Goal: Check status: Check status

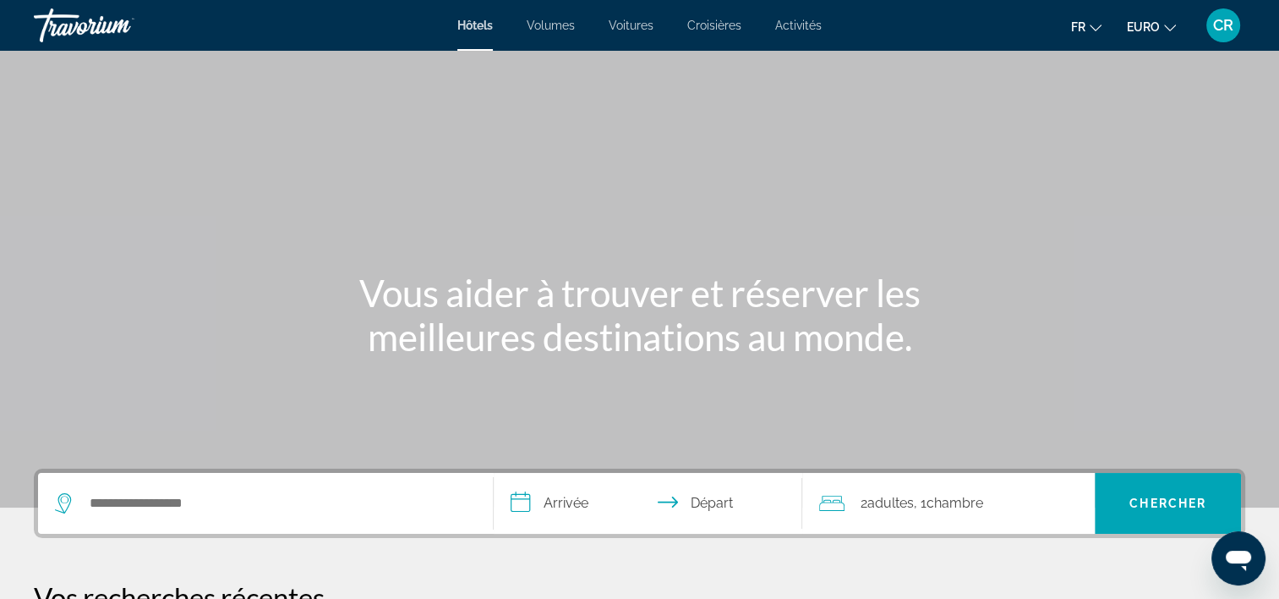
click at [1222, 30] on span "CR" at bounding box center [1223, 25] width 20 height 17
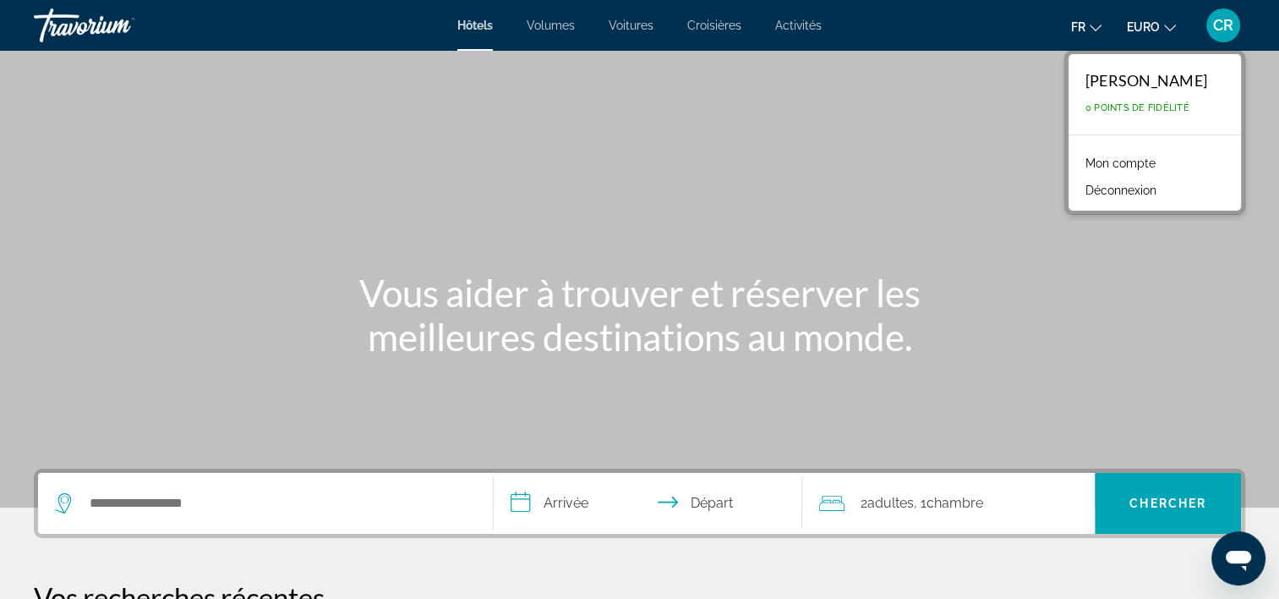
click at [1131, 165] on link "Mon compte" at bounding box center [1120, 163] width 87 height 22
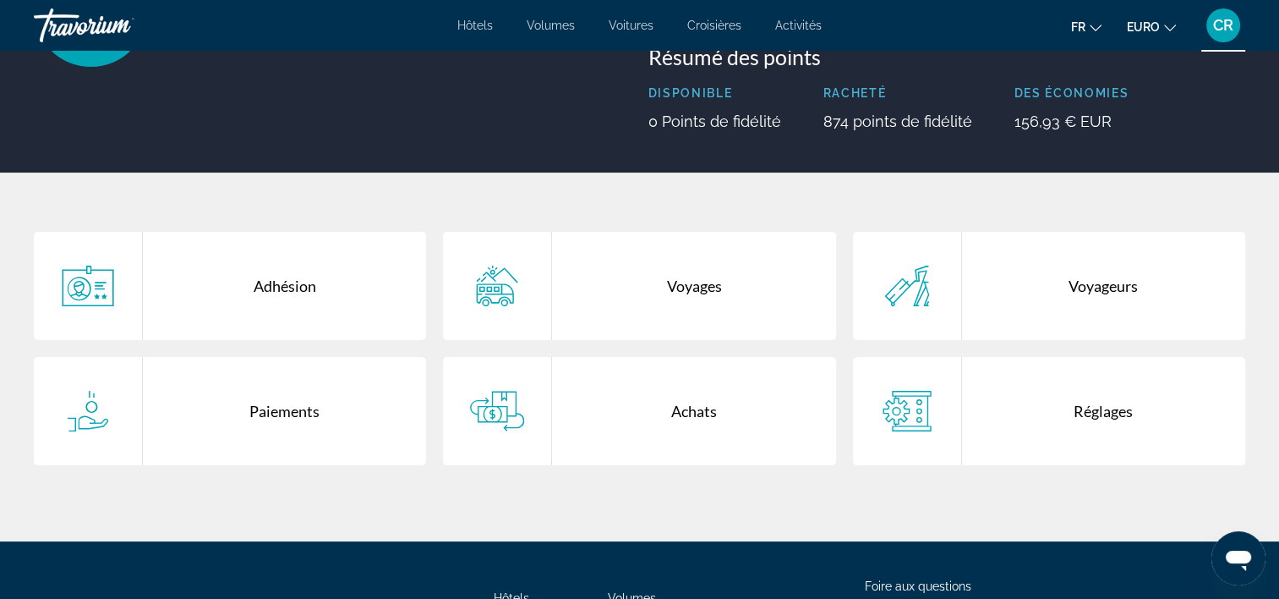
scroll to position [354, 0]
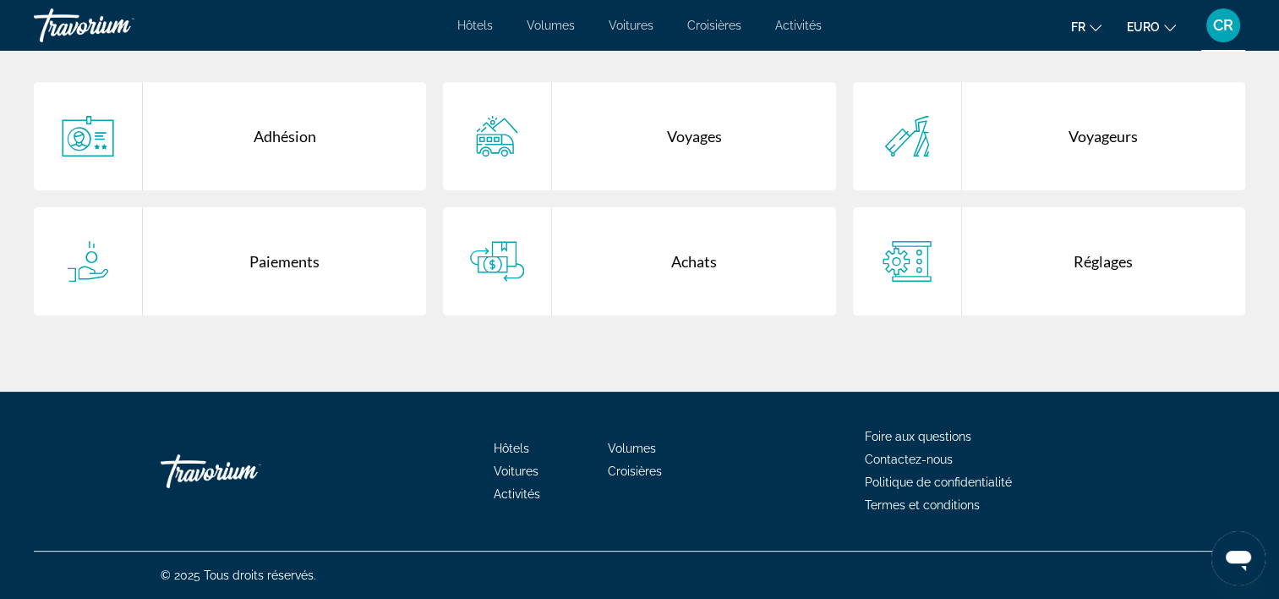
click at [703, 144] on div "Voyages" at bounding box center [693, 136] width 283 height 108
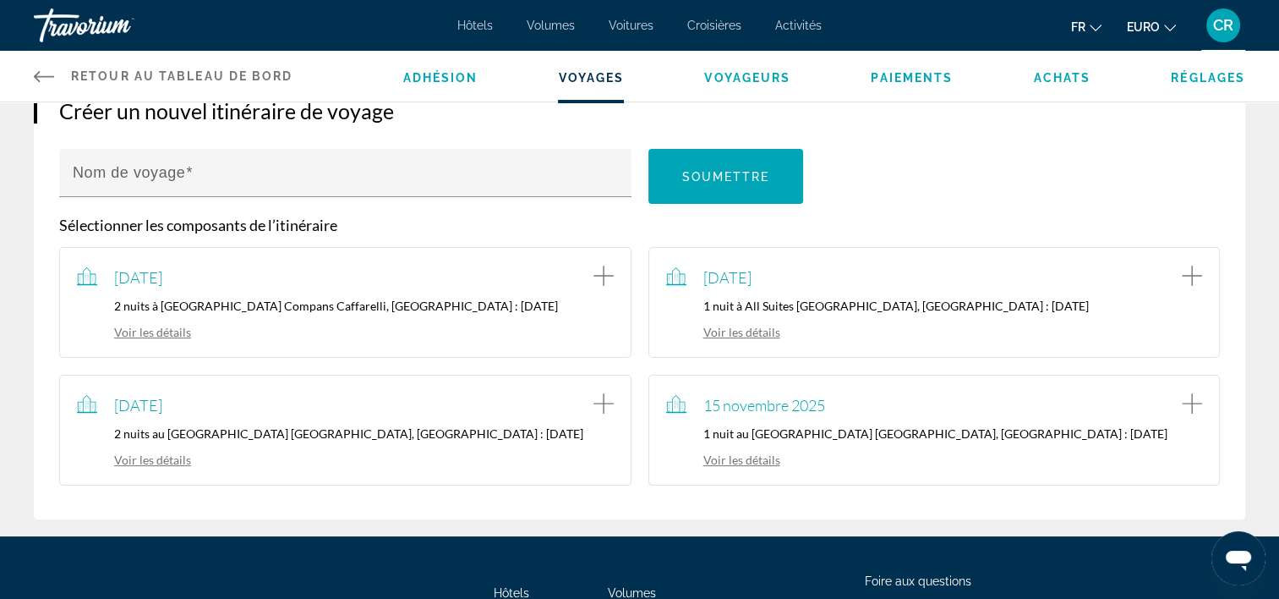
scroll to position [79, 0]
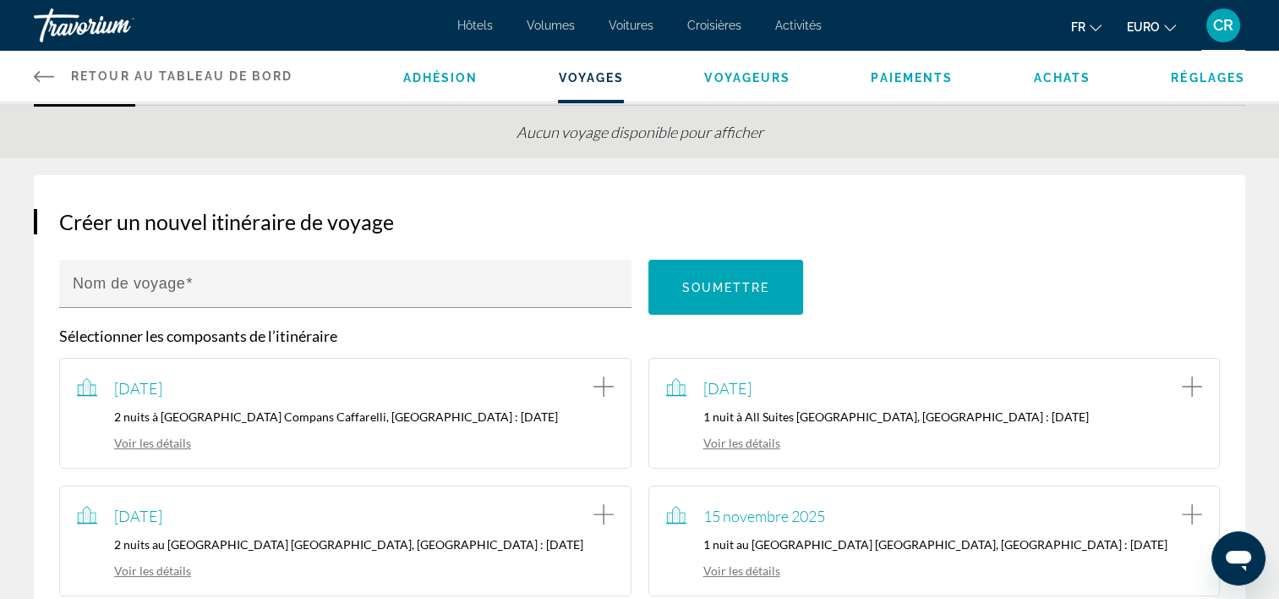
click at [770, 571] on link "Voir les détails" at bounding box center [723, 570] width 114 height 14
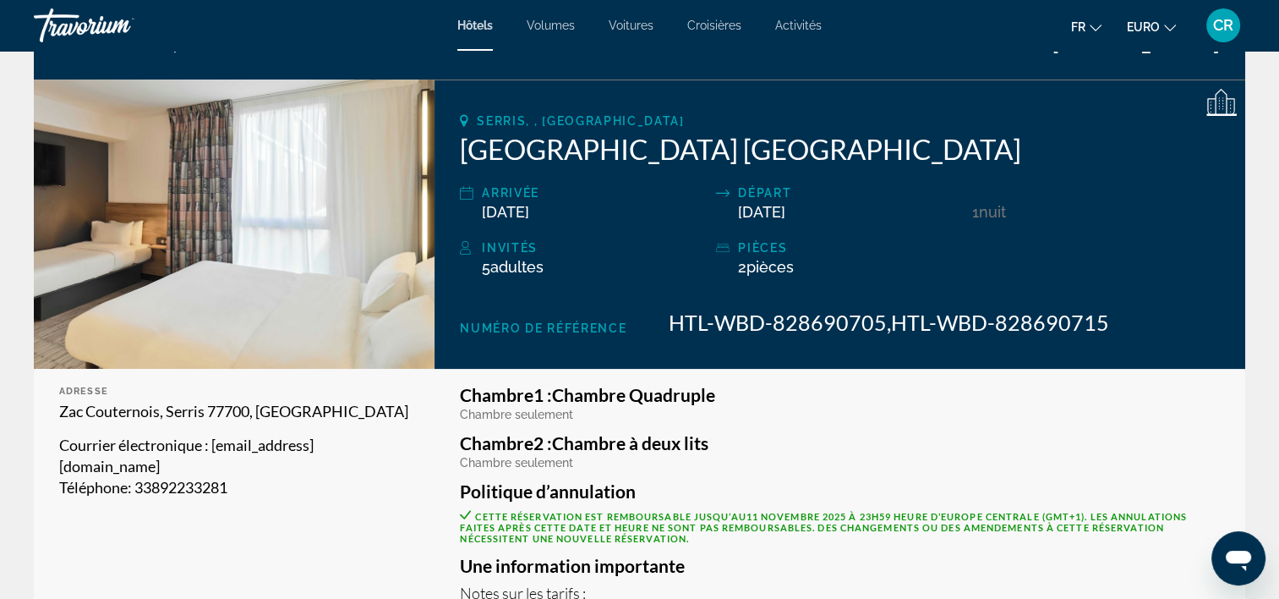
scroll to position [423, 0]
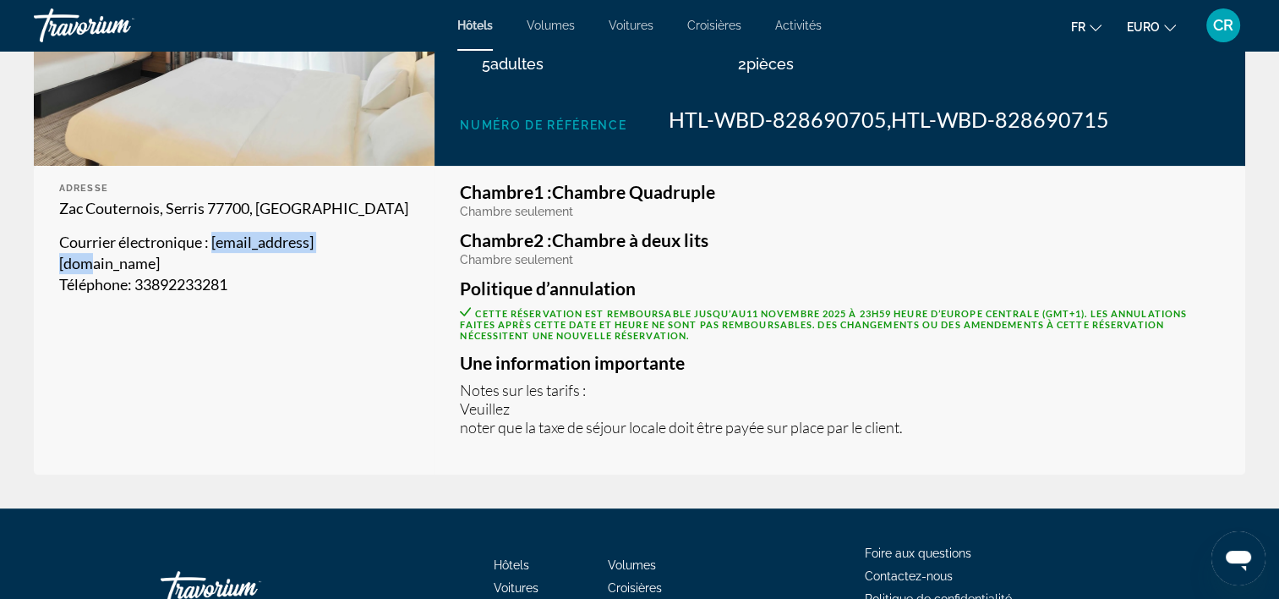
drag, startPoint x: 214, startPoint y: 243, endPoint x: 371, endPoint y: 239, distance: 157.3
click at [371, 239] on p "Courrier électronique : [EMAIL_ADDRESS][DOMAIN_NAME]" at bounding box center [234, 253] width 350 height 42
copy span "[EMAIL_ADDRESS][DOMAIN_NAME]"
click at [337, 352] on div "Adresse Zac Couternois, Serris 77700, France Courrier électronique : [EMAIL_ADD…" at bounding box center [234, 320] width 401 height 309
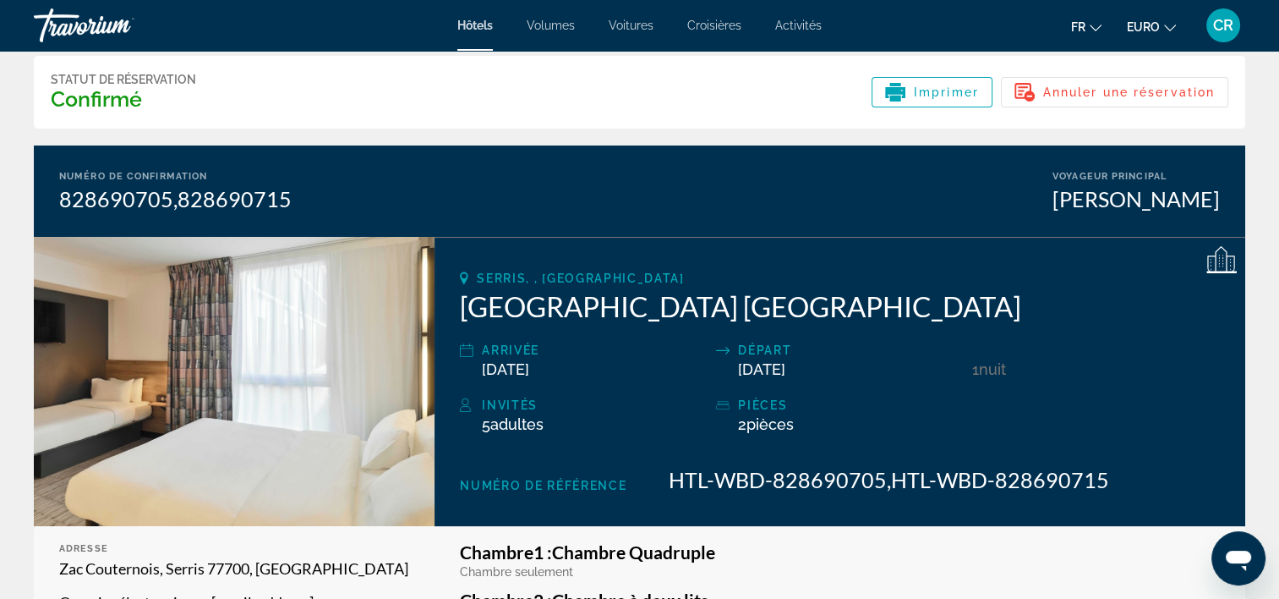
scroll to position [0, 0]
